Goal: Information Seeking & Learning: Stay updated

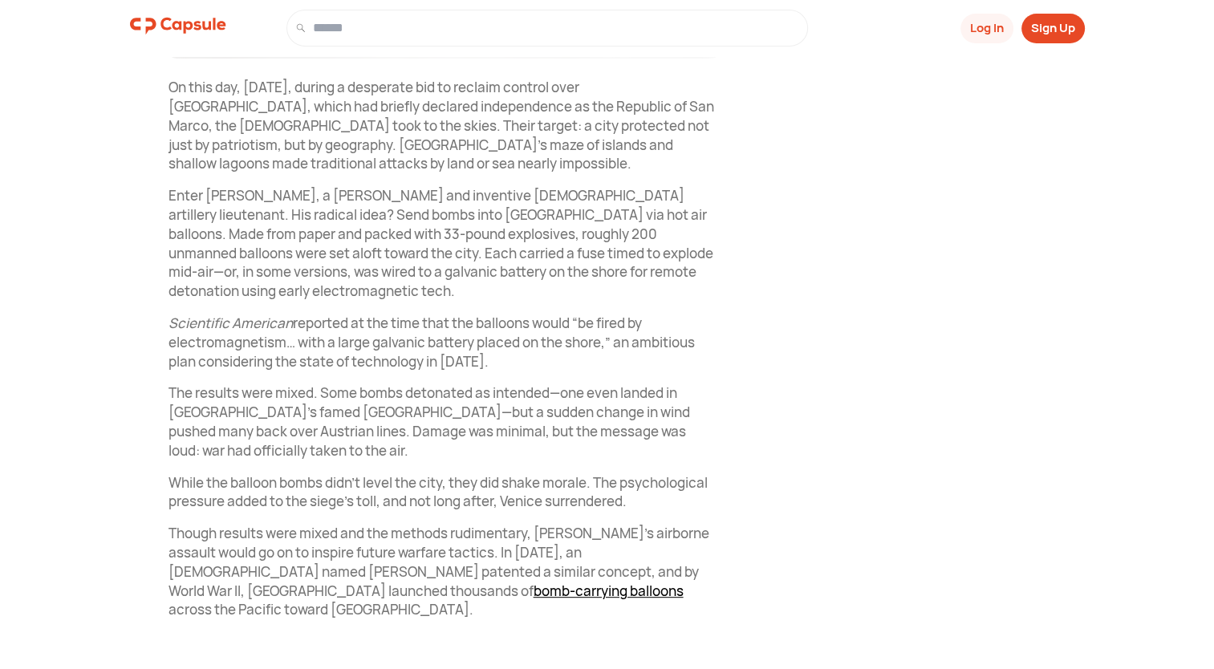
scroll to position [585, 0]
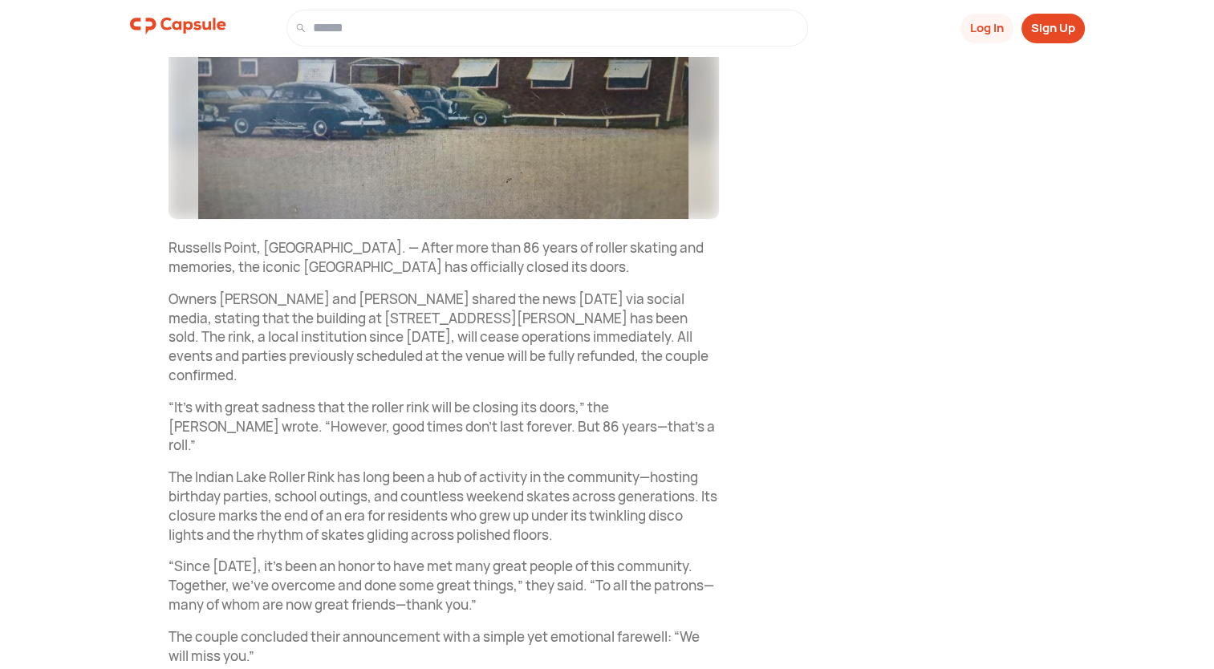
scroll to position [470, 0]
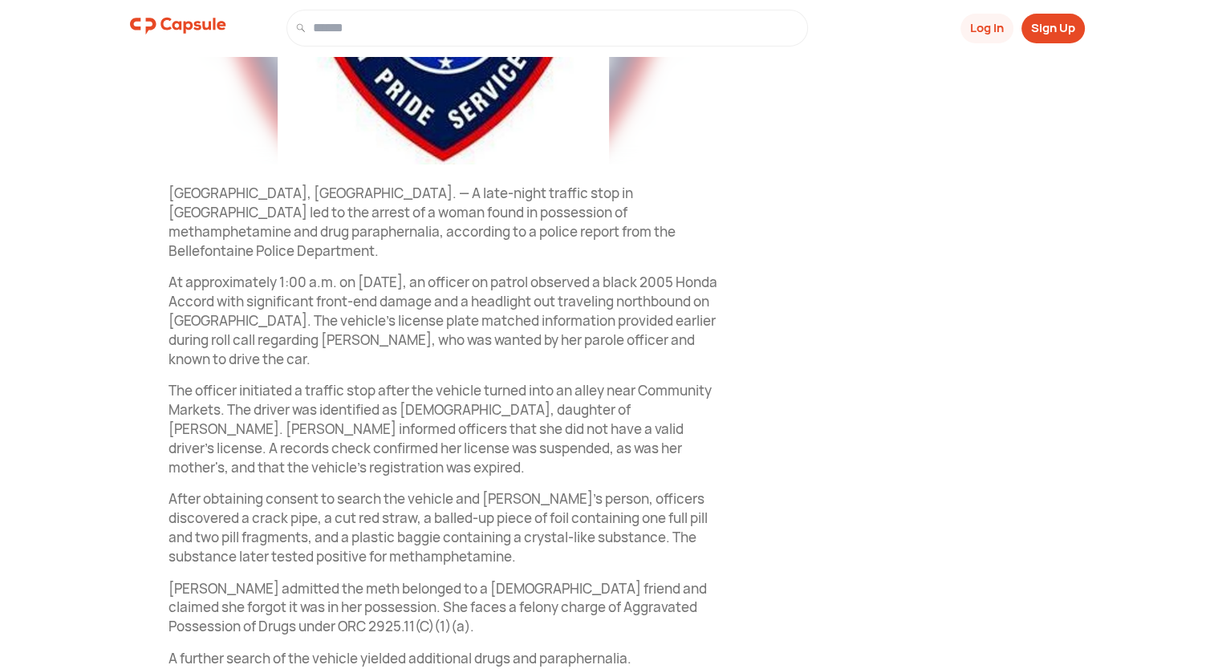
scroll to position [481, 0]
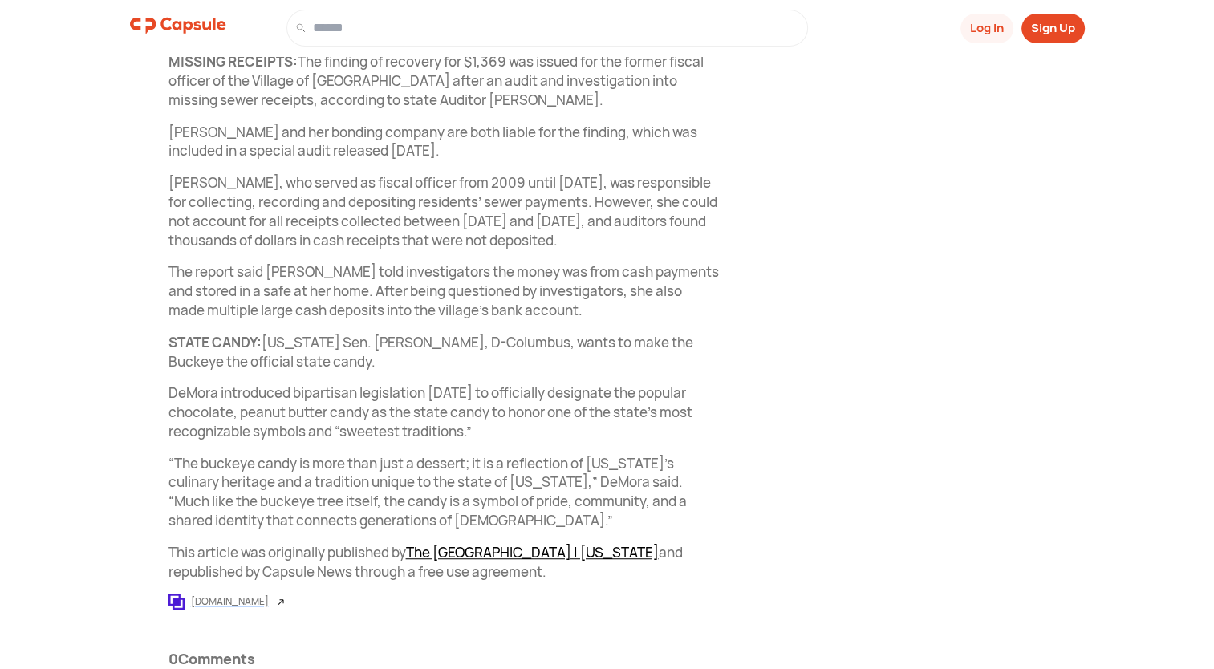
scroll to position [965, 0]
